Goal: Task Accomplishment & Management: Use online tool/utility

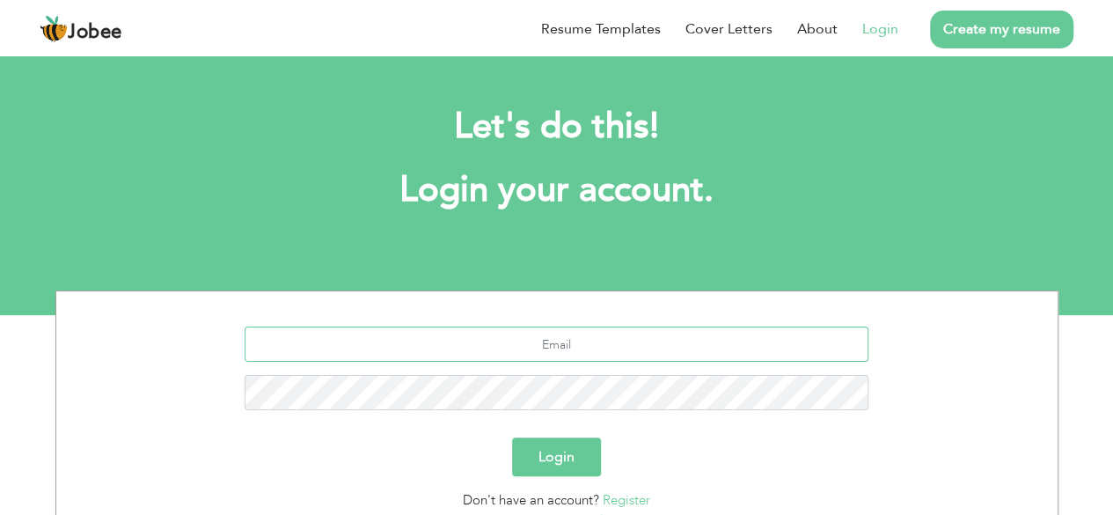
click at [581, 345] on input "text" at bounding box center [557, 343] width 624 height 35
type input "[EMAIL_ADDRESS][DOMAIN_NAME]"
click at [512, 437] on button "Login" at bounding box center [556, 456] width 89 height 39
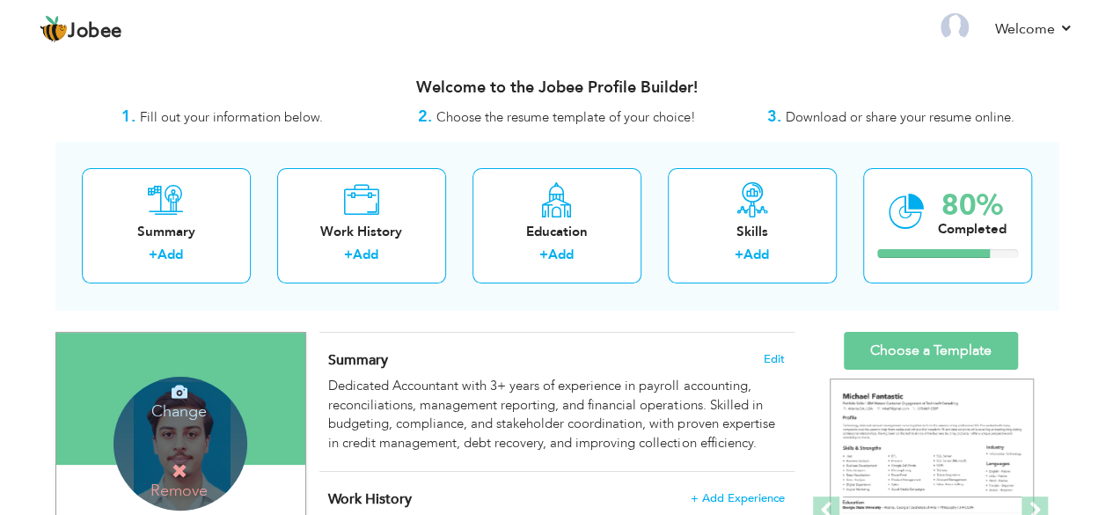
click at [176, 396] on icon at bounding box center [180, 392] width 16 height 16
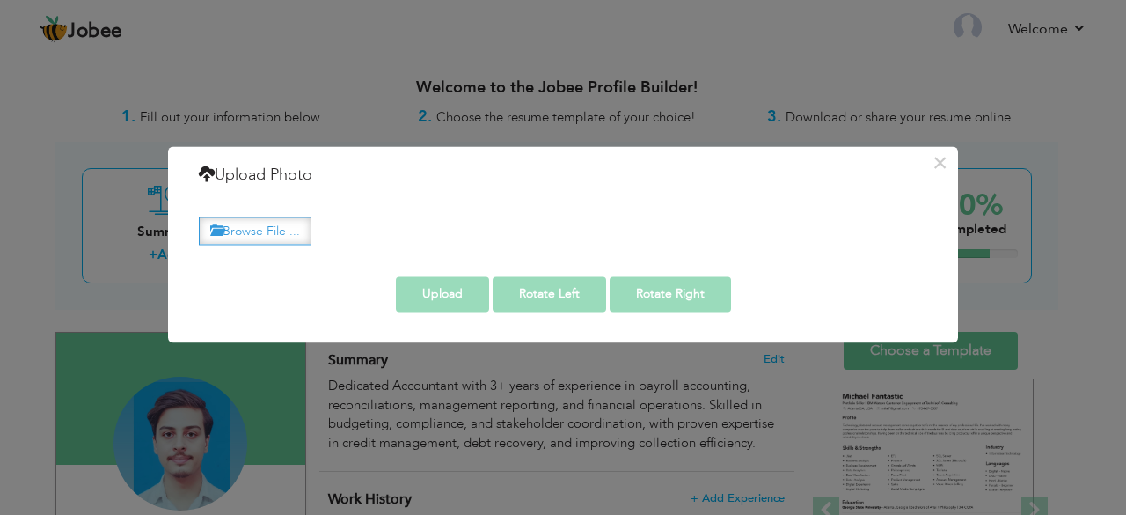
click at [257, 231] on label "Browse File ..." at bounding box center [255, 230] width 113 height 27
click at [0, 0] on input "Browse File ..." at bounding box center [0, 0] width 0 height 0
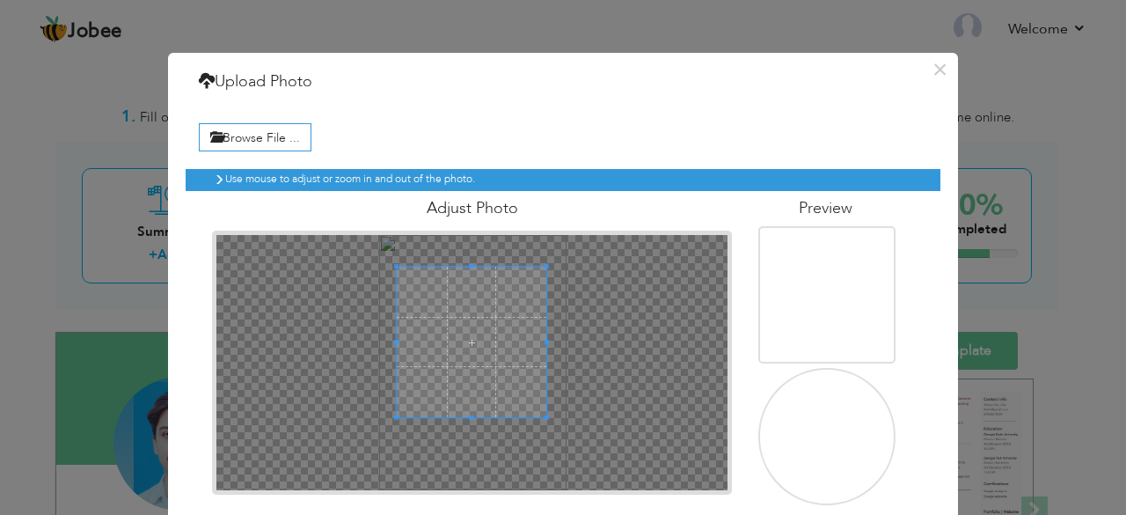
click at [476, 346] on span at bounding box center [472, 342] width 150 height 150
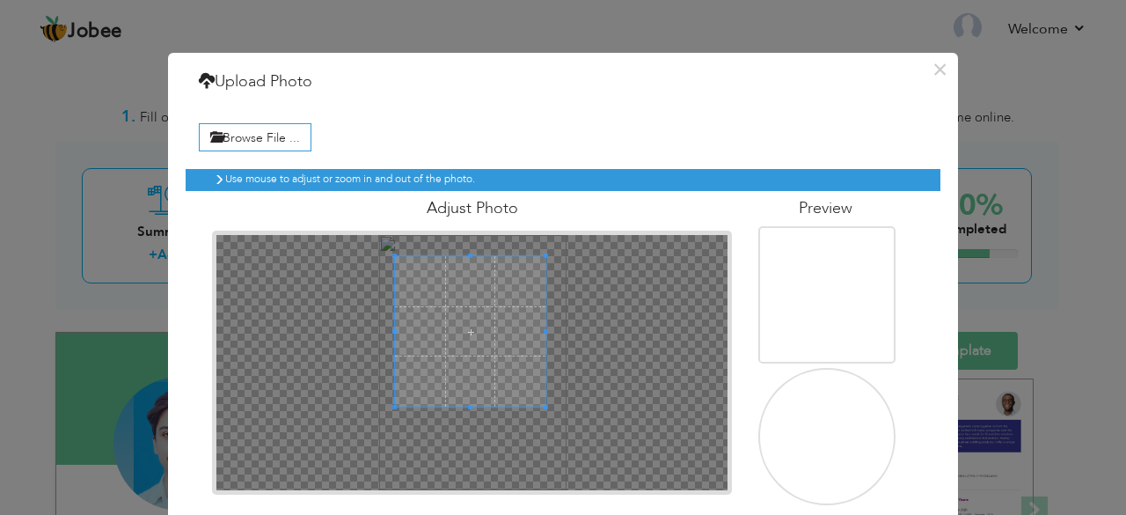
click at [475, 329] on span at bounding box center [470, 331] width 150 height 150
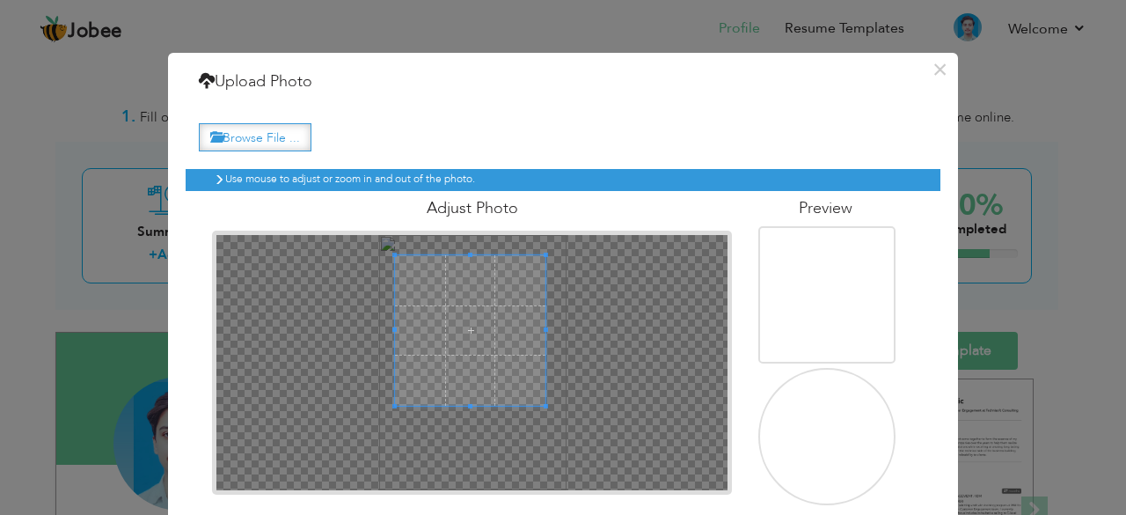
click at [252, 133] on label "Browse File ..." at bounding box center [255, 136] width 113 height 27
click at [0, 0] on input "Browse File ..." at bounding box center [0, 0] width 0 height 0
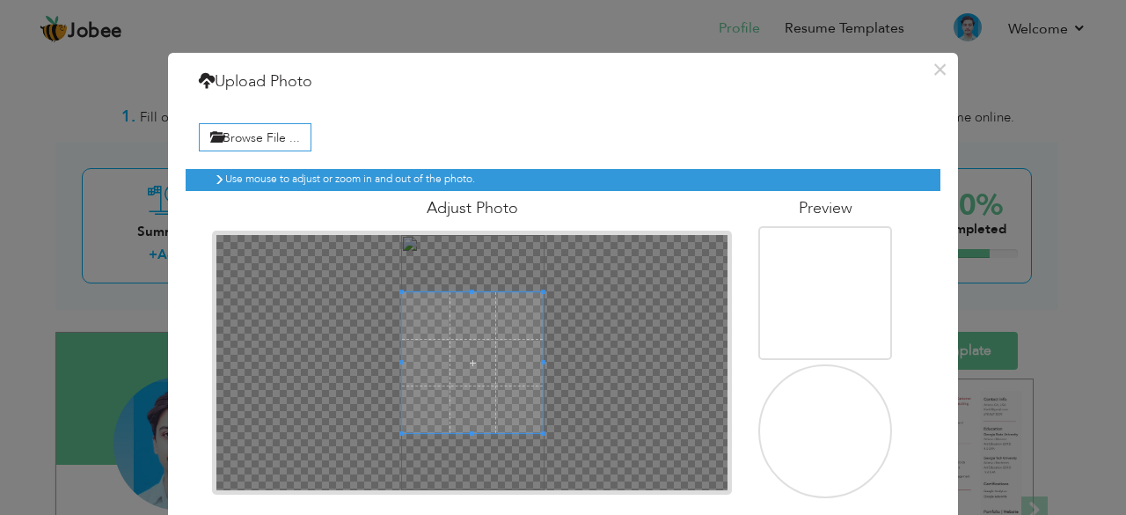
scroll to position [74, 0]
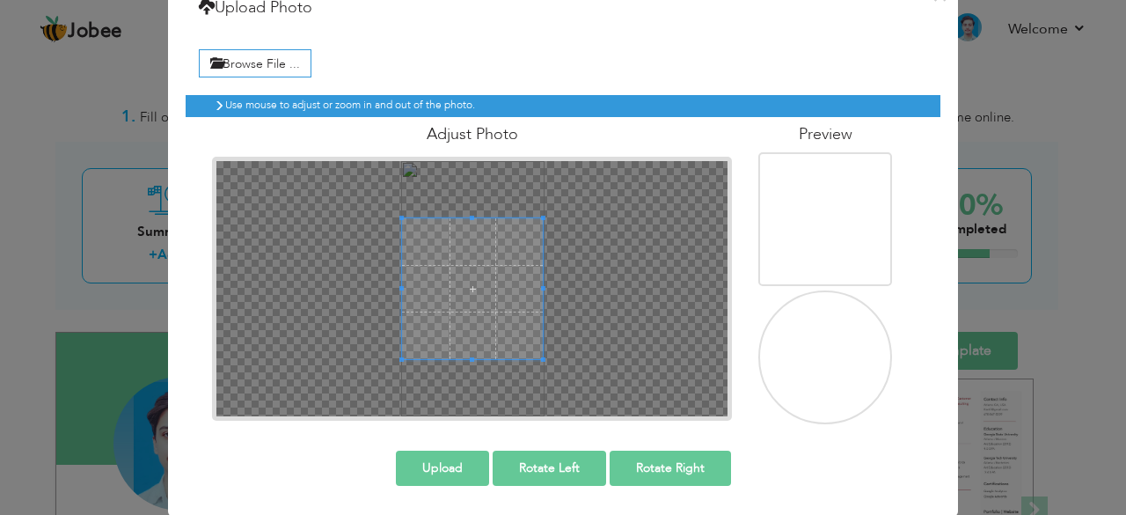
click at [450, 460] on button "Upload" at bounding box center [442, 467] width 93 height 35
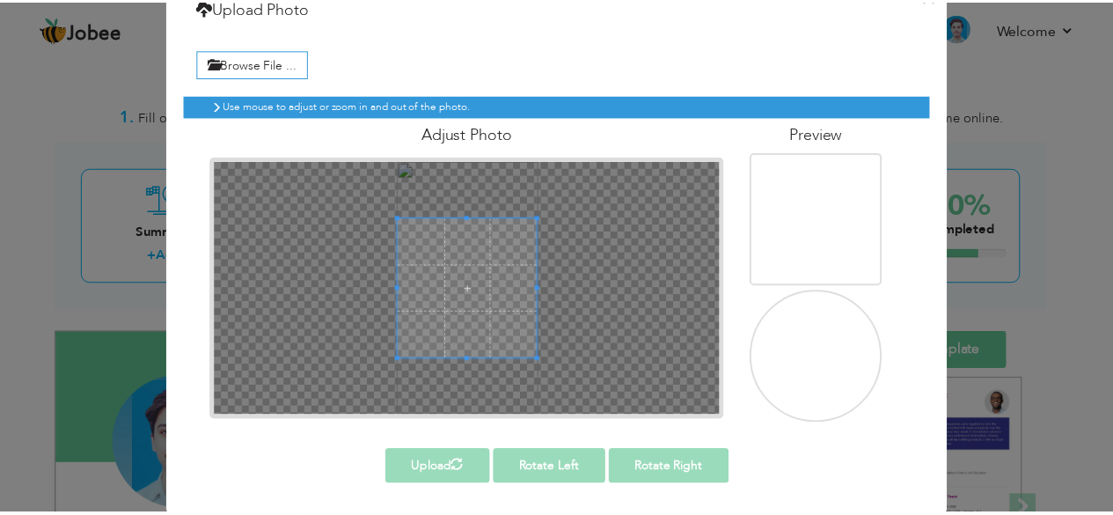
scroll to position [0, 0]
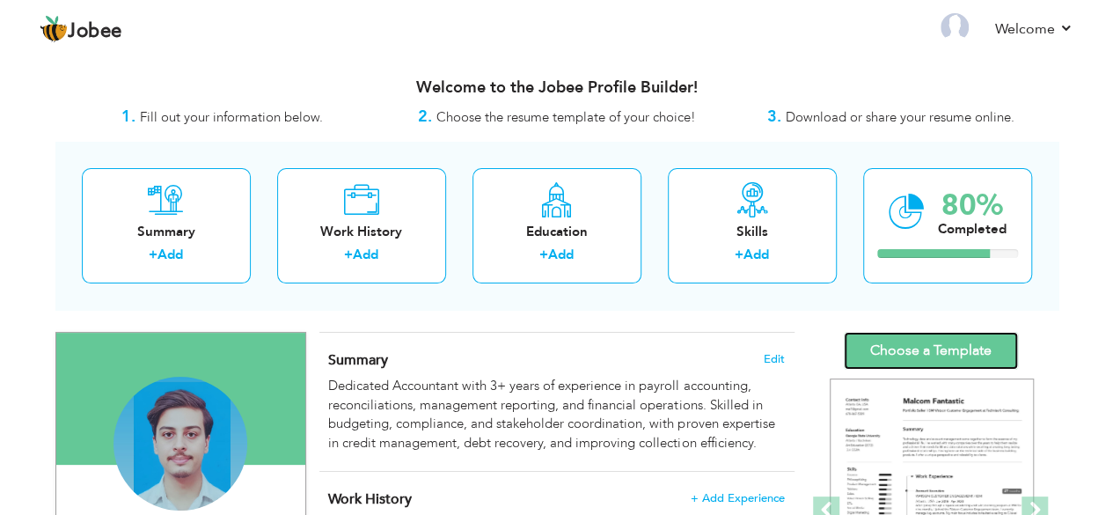
click at [889, 343] on link "Choose a Template" at bounding box center [931, 351] width 174 height 38
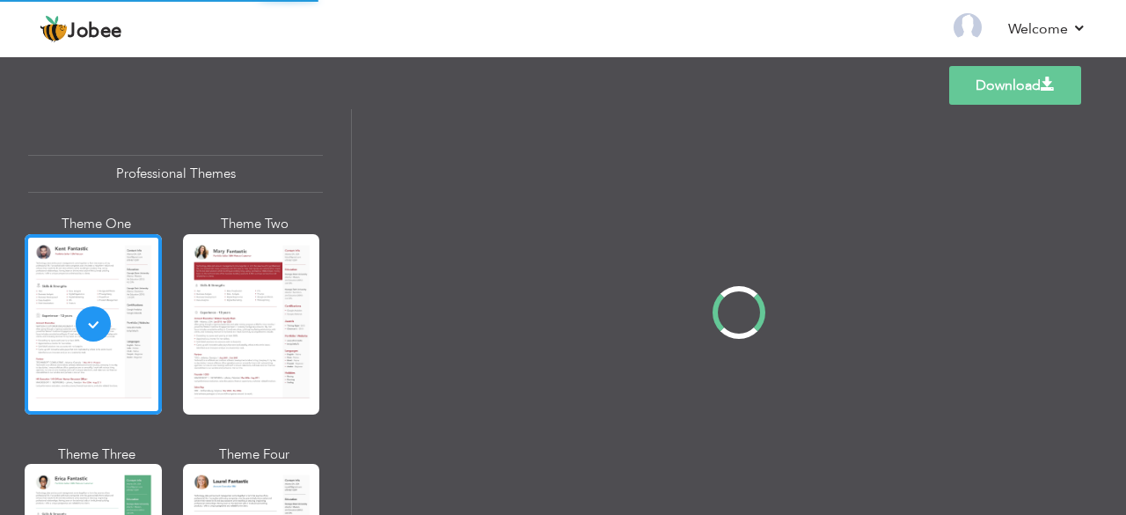
click at [206, 333] on div "Professional Themes Theme One Theme Two Theme Three Theme Four" at bounding box center [563, 312] width 1126 height 406
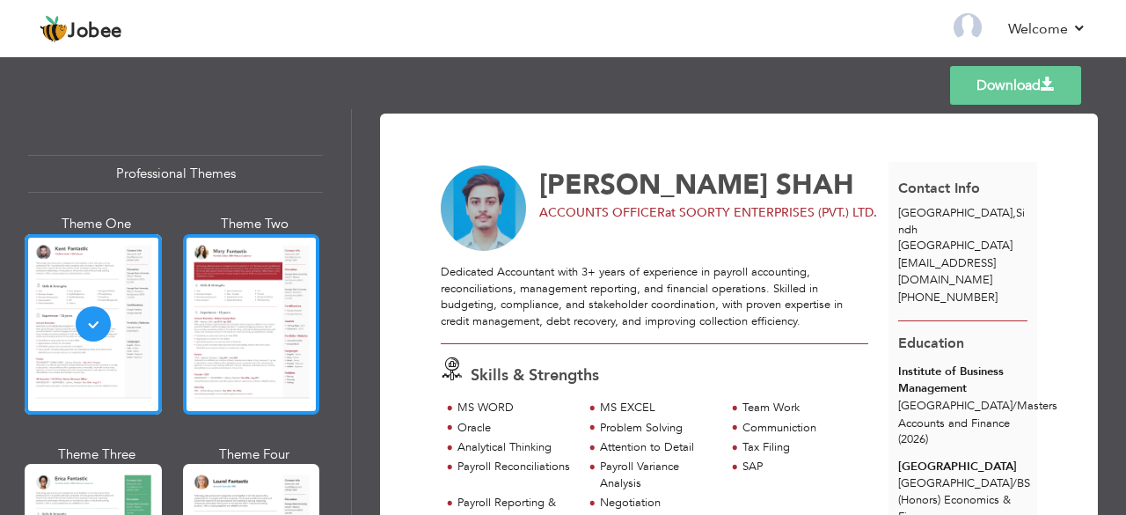
click at [267, 298] on div at bounding box center [251, 324] width 137 height 180
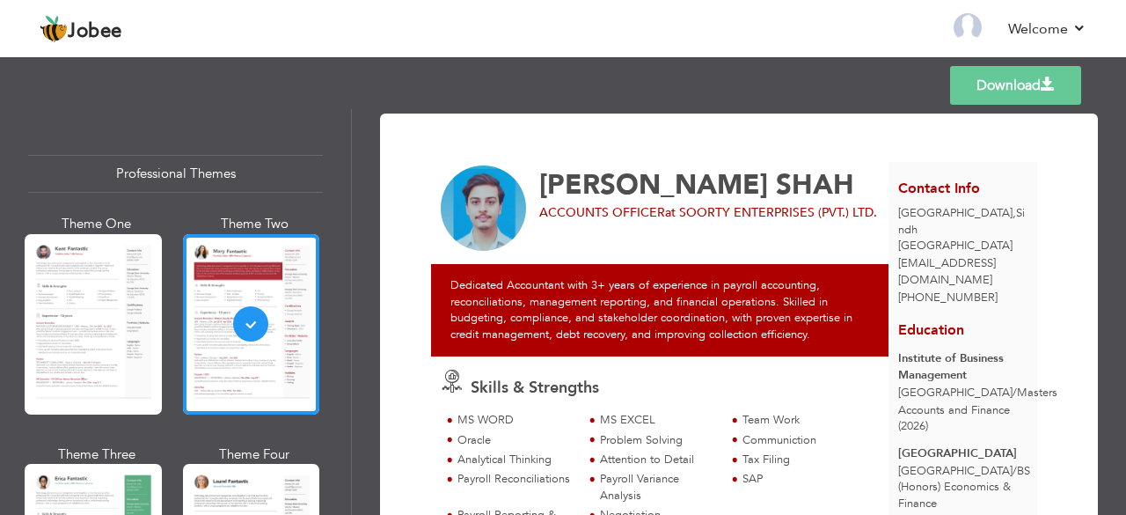
click at [985, 94] on link "Download" at bounding box center [1015, 85] width 131 height 39
